Goal: Entertainment & Leisure: Consume media (video, audio)

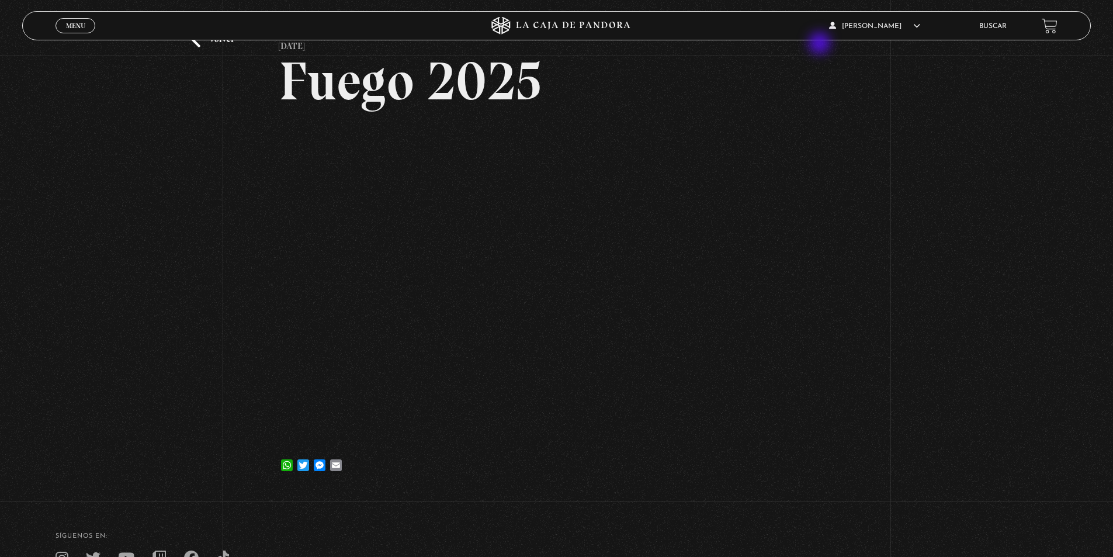
scroll to position [22, 0]
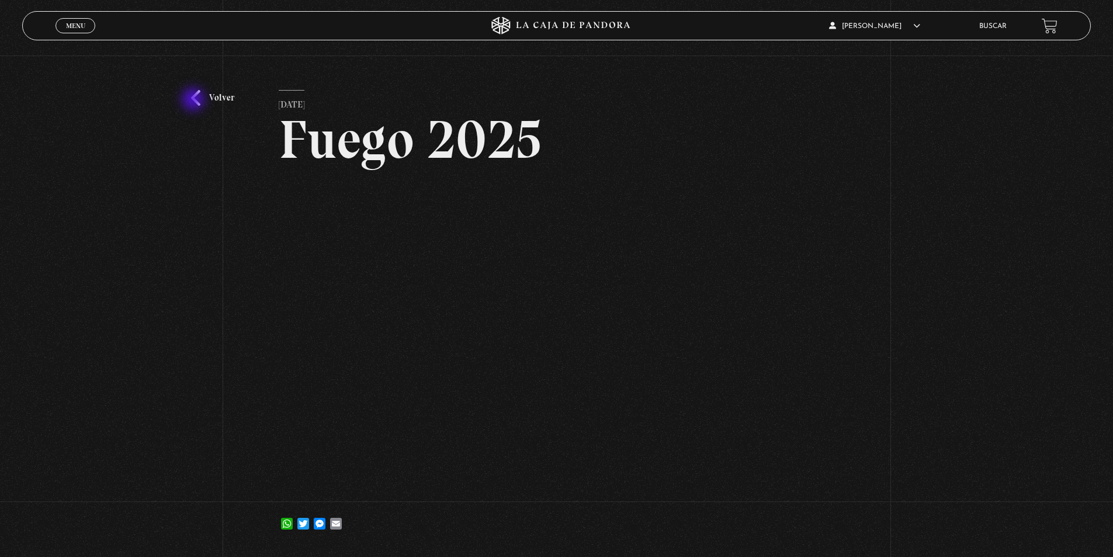
click at [201, 98] on link "Volver" at bounding box center [212, 98] width 43 height 16
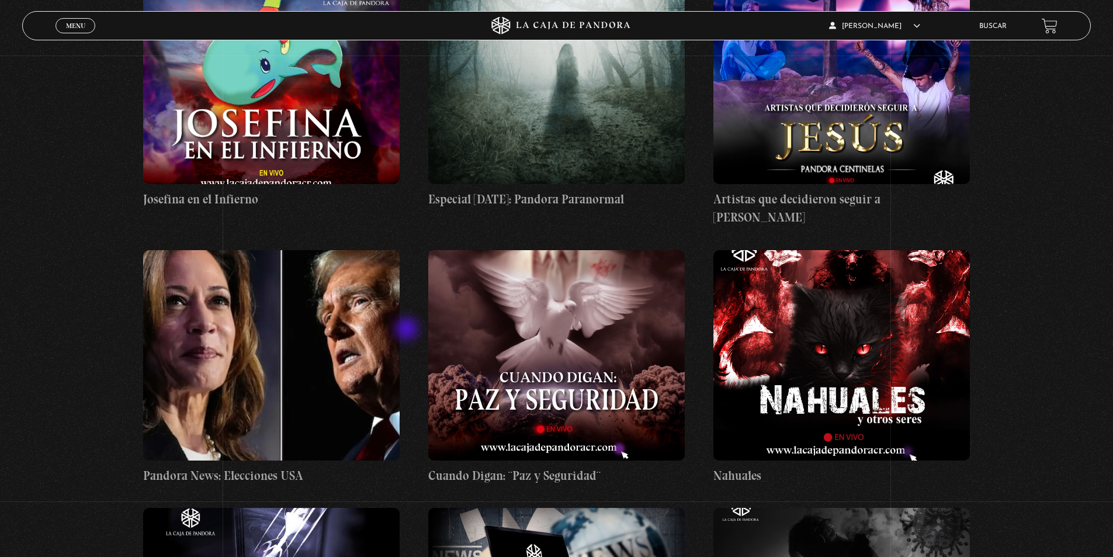
scroll to position [4631, 0]
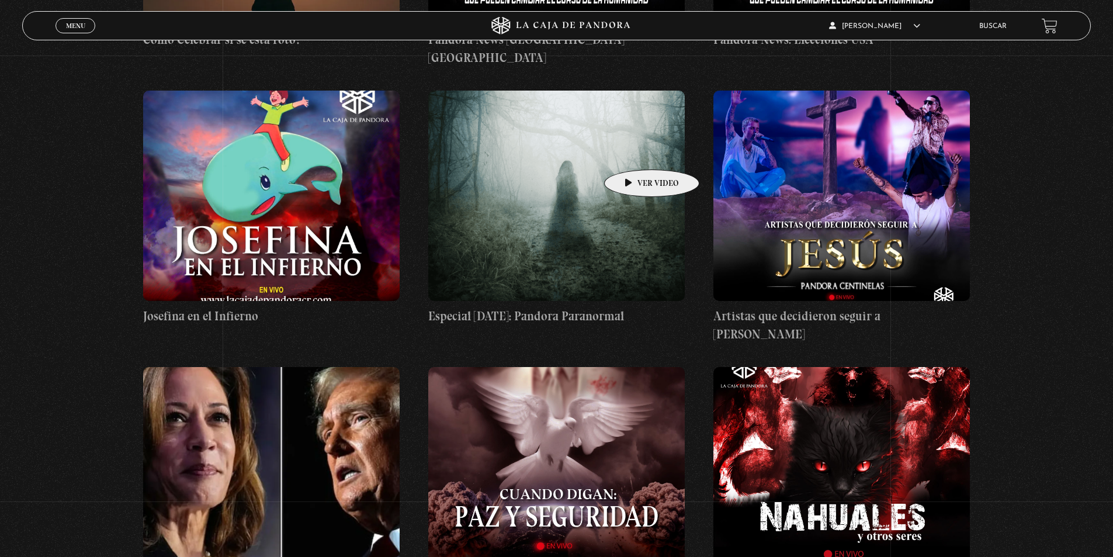
click at [632, 152] on figure at bounding box center [556, 196] width 257 height 210
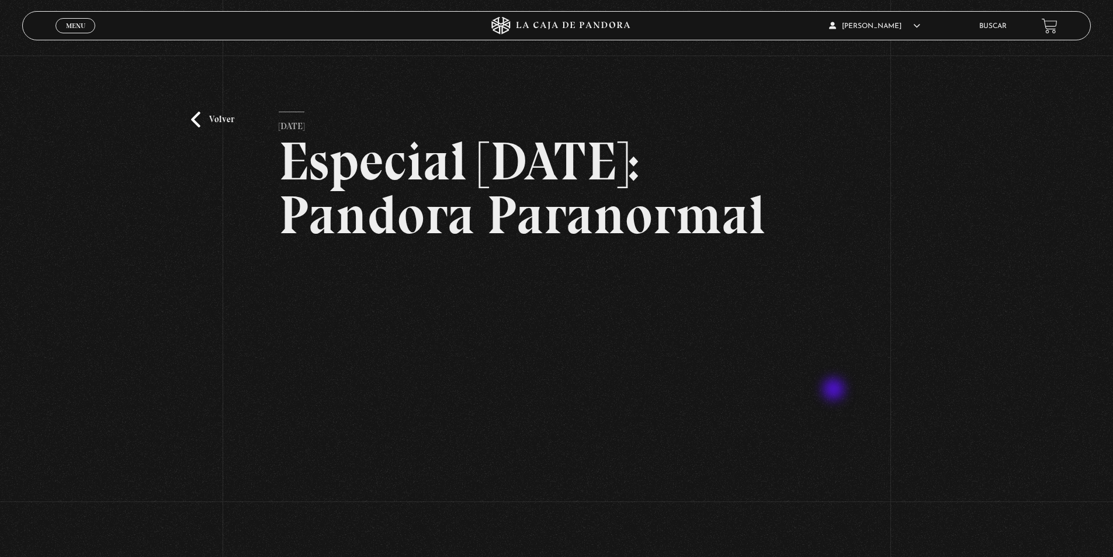
scroll to position [117, 0]
